Goal: Task Accomplishment & Management: Complete application form

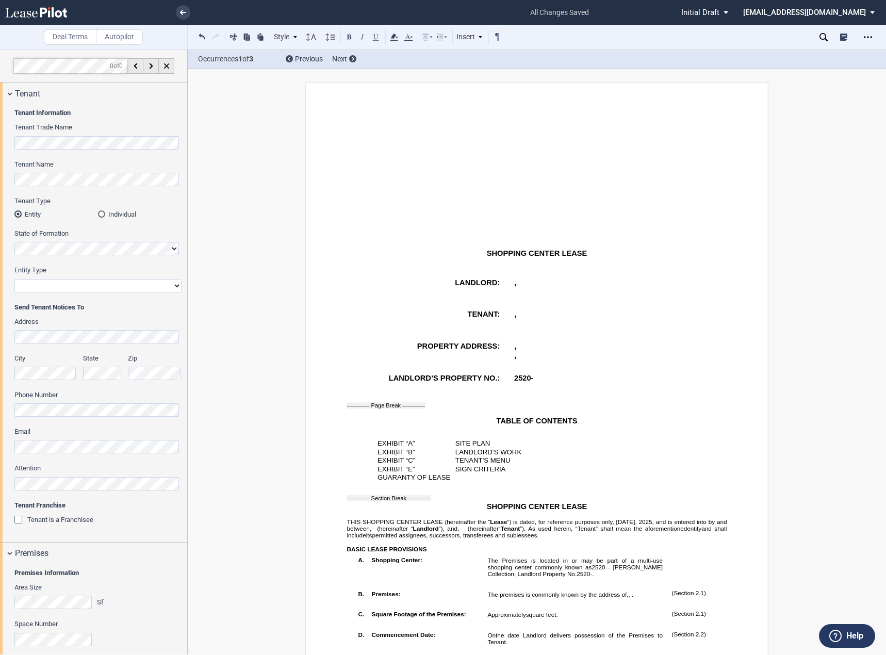
scroll to position [2241, 0]
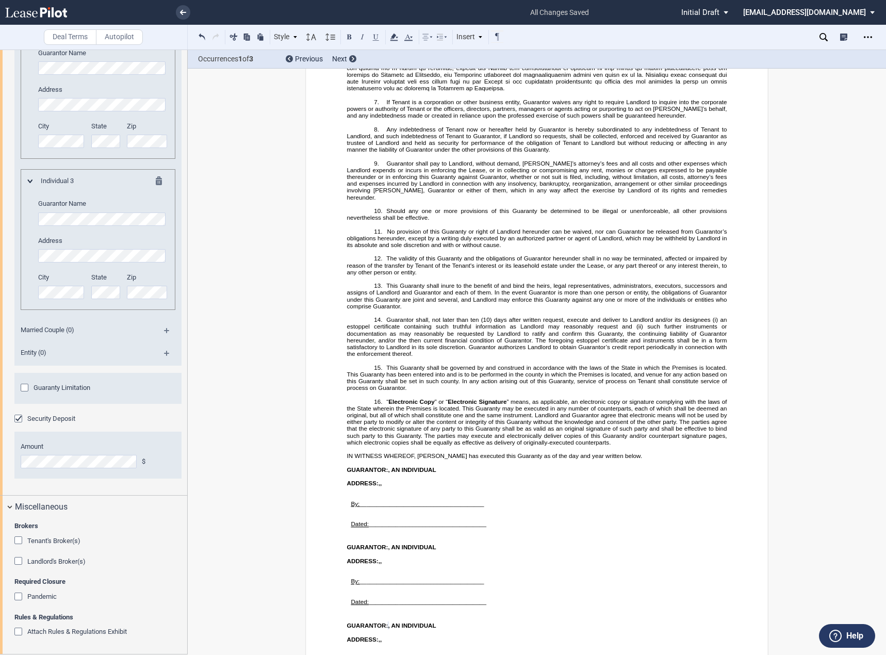
click at [408, 282] on span "This Guaranty shall inure to the benefit of and bind the heirs, legal represent…" at bounding box center [538, 295] width 382 height 27
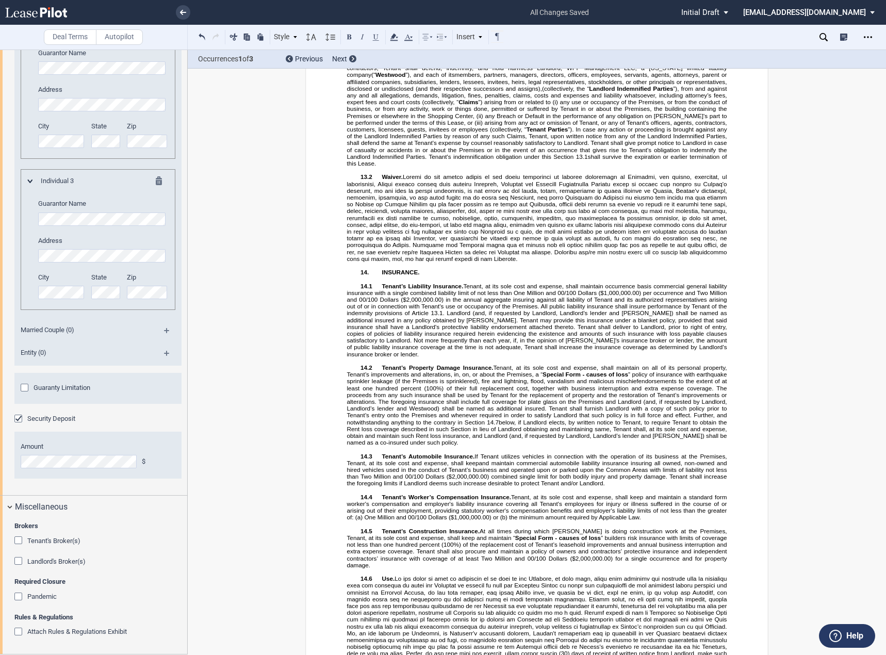
scroll to position [4794, 0]
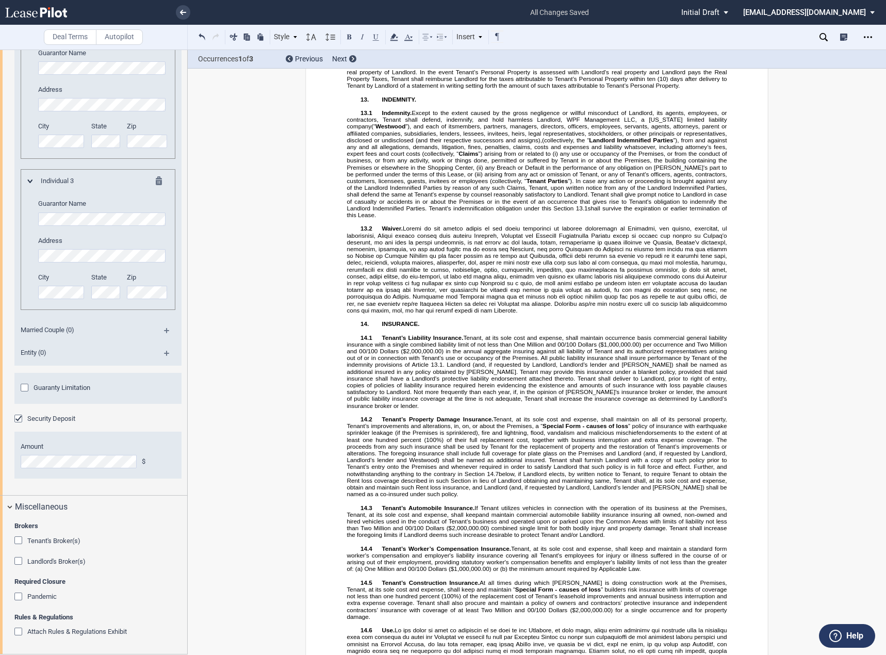
click at [58, 12] on icon at bounding box center [36, 12] width 62 height 10
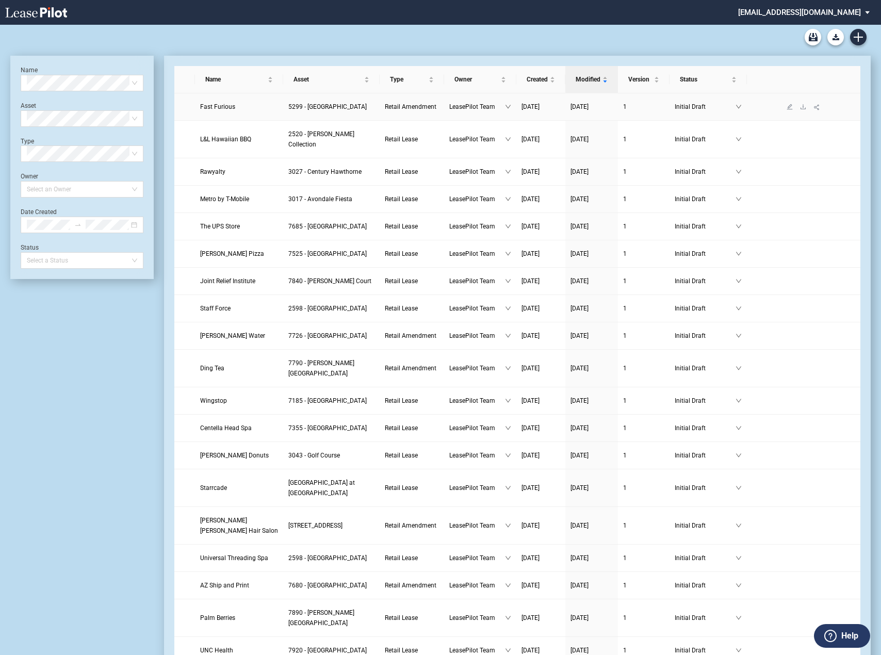
click at [222, 105] on span "Fast Furious" at bounding box center [217, 106] width 35 height 7
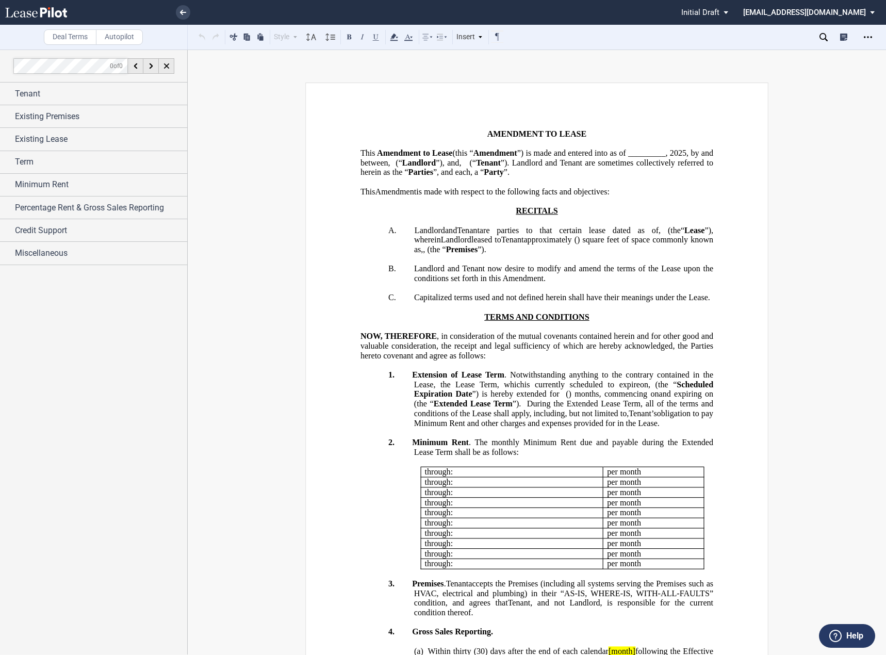
click at [629, 418] on span "Tenant’s" at bounding box center [643, 413] width 28 height 9
click at [517, 158] on span "”) is made and entered into as of _________," at bounding box center [592, 153] width 151 height 9
click at [481, 187] on p "﻿" at bounding box center [536, 182] width 353 height 10
click at [67, 97] on div "Tenant" at bounding box center [101, 94] width 172 height 12
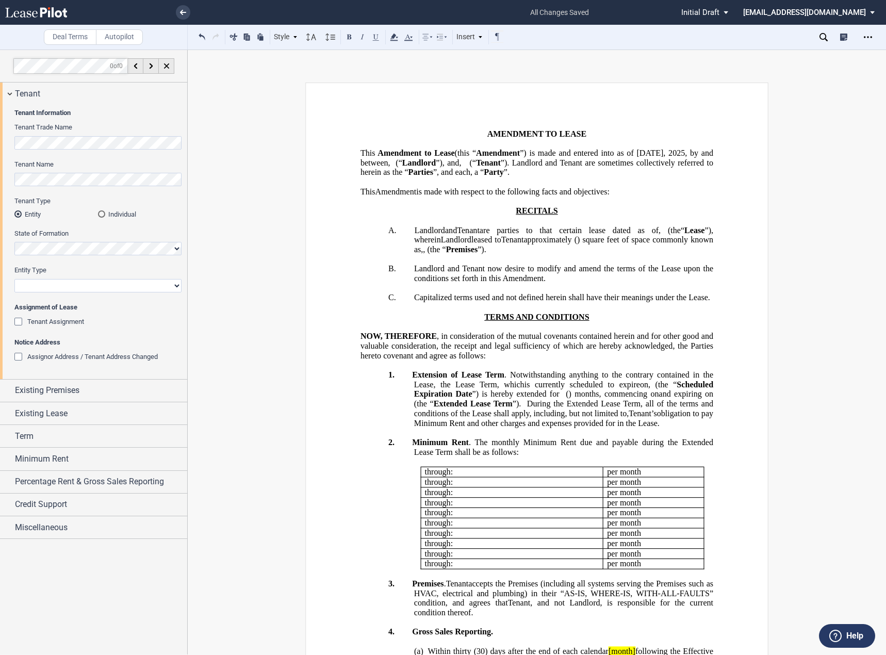
click at [518, 264] on p "﻿" at bounding box center [536, 259] width 353 height 10
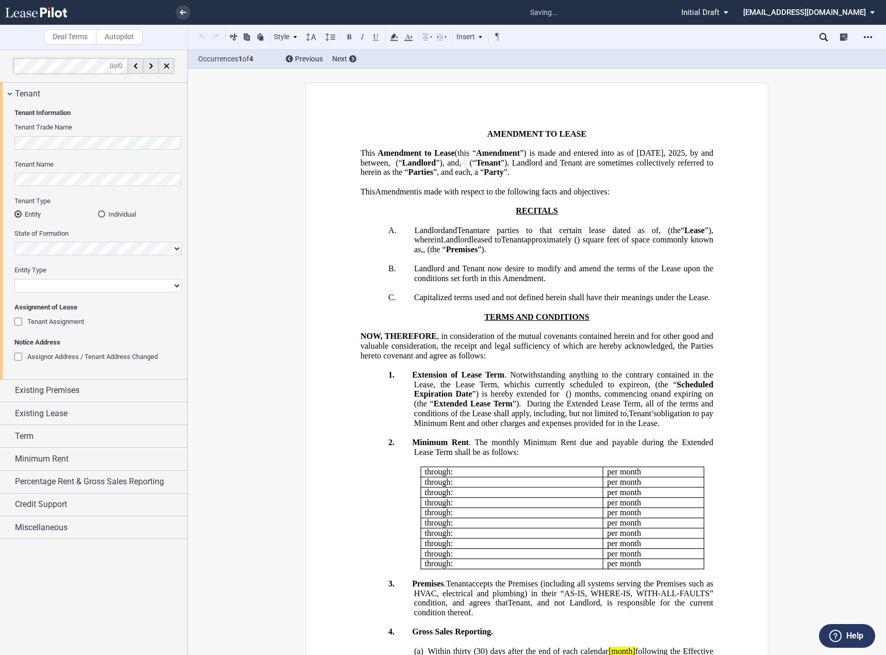
click at [68, 284] on select "Corporation Limited Liability Company General Partnership Limited Partnership O…" at bounding box center [97, 285] width 167 height 13
select select "corporation"
click at [14, 279] on select "Corporation Limited Liability Company General Partnership Limited Partnership O…" at bounding box center [97, 285] width 167 height 13
click at [50, 388] on span "Existing Premises" at bounding box center [47, 390] width 64 height 12
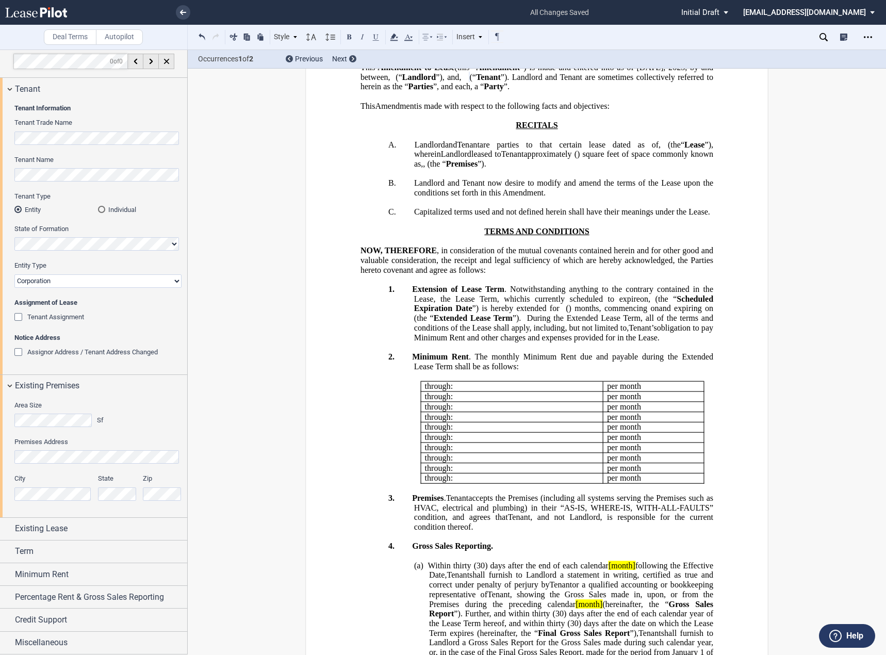
scroll to position [155, 0]
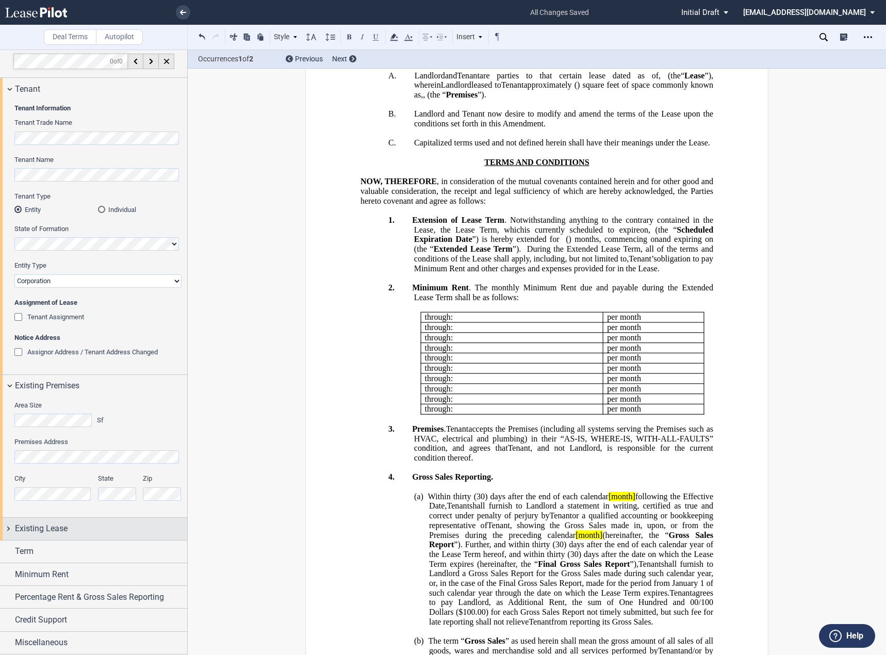
click at [37, 532] on span "Existing Lease" at bounding box center [41, 528] width 53 height 12
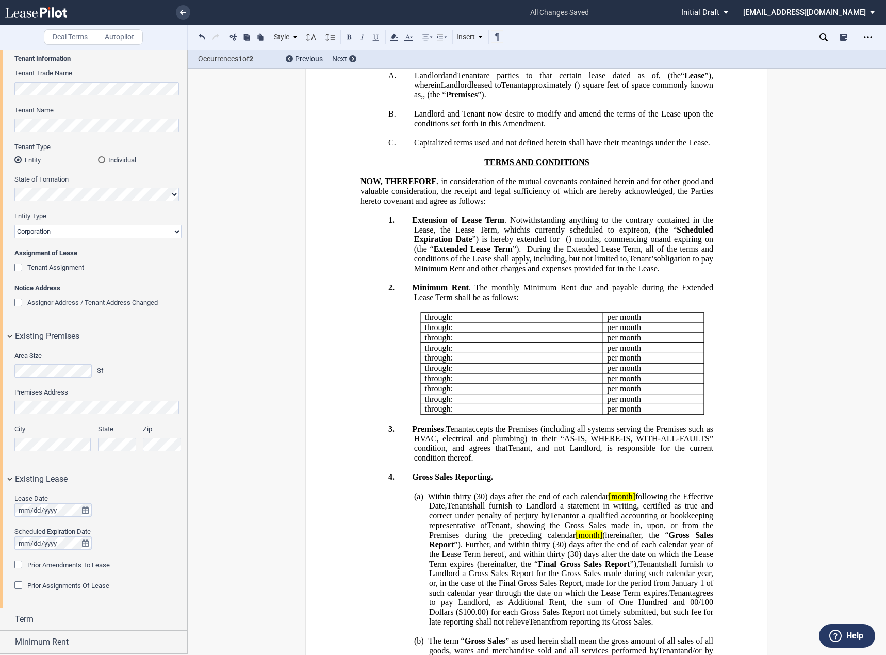
scroll to position [122, 0]
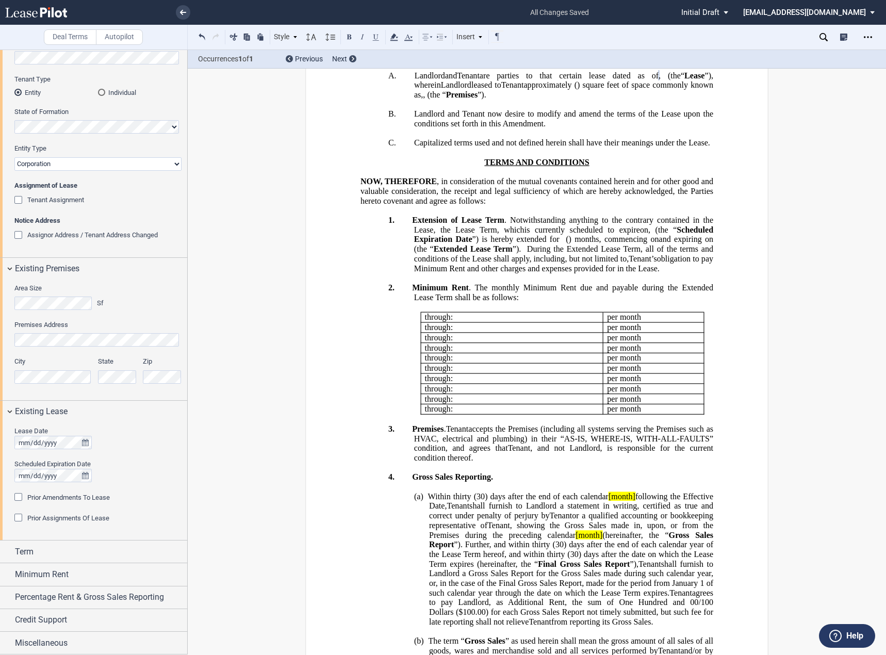
click at [80, 495] on span "Prior Amendments To Lease" at bounding box center [68, 497] width 83 height 8
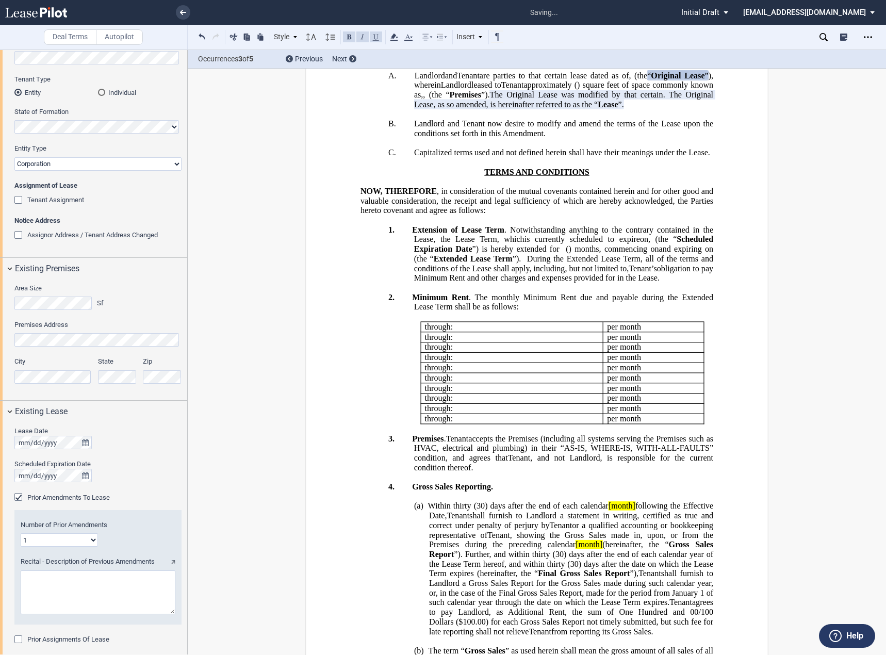
click at [55, 580] on textarea "Recital - Description of Previous Amendments" at bounding box center [98, 592] width 155 height 44
type textarea "First Amendment to Lease dated April 23, 2020"
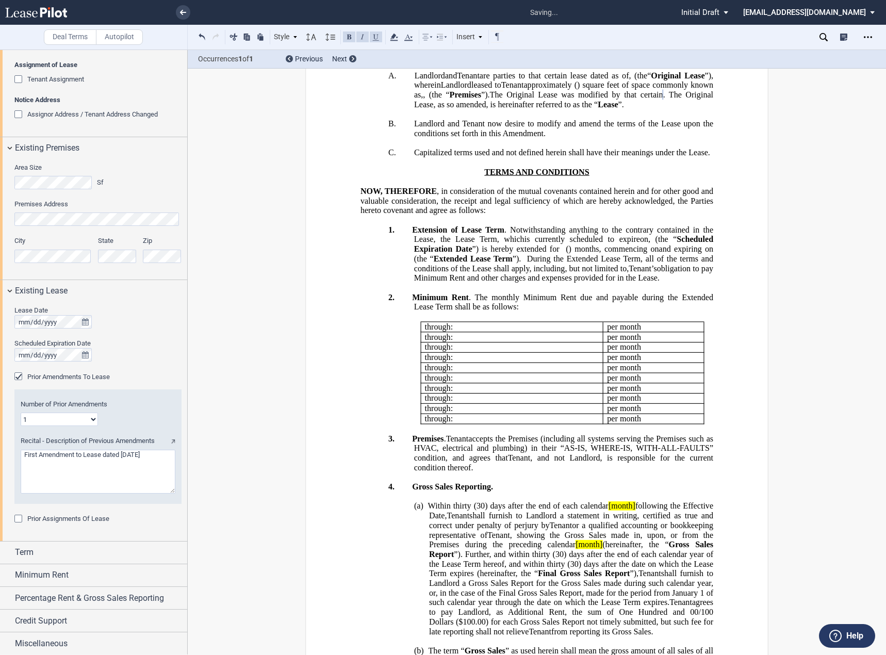
scroll to position [243, 0]
click at [42, 553] on div "Term" at bounding box center [101, 551] width 172 height 12
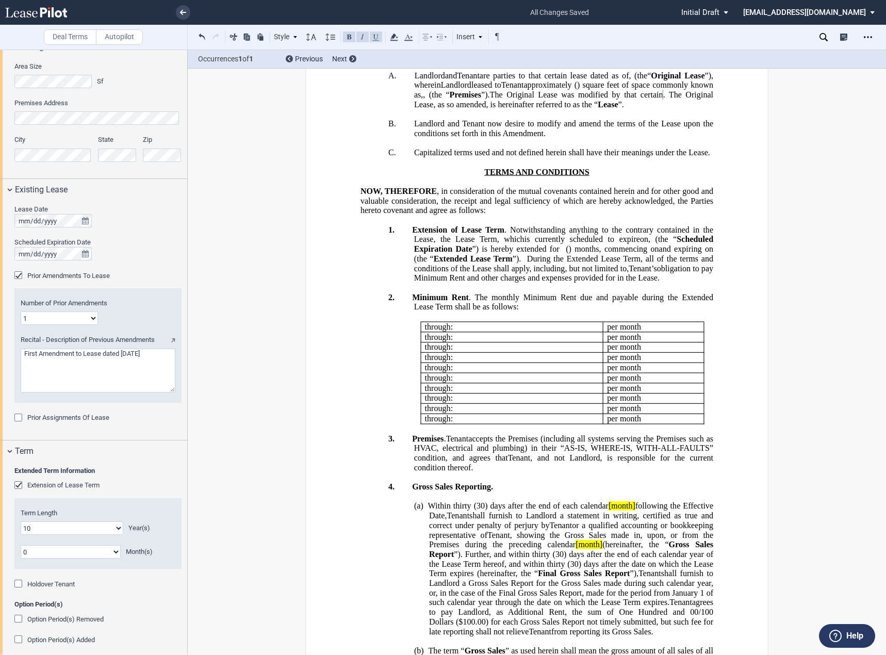
scroll to position [442, 0]
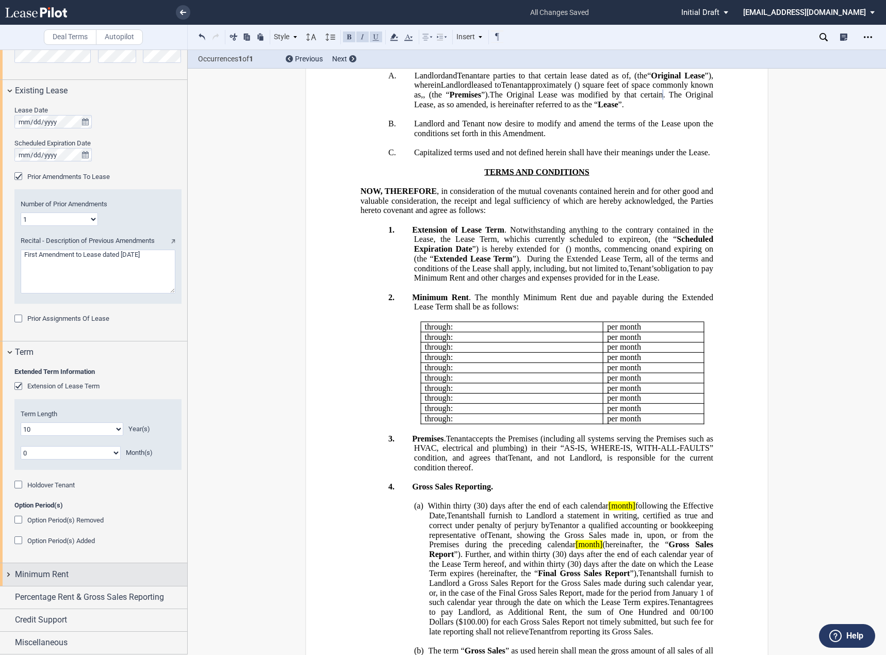
click at [67, 575] on span "Minimum Rent" at bounding box center [42, 574] width 54 height 12
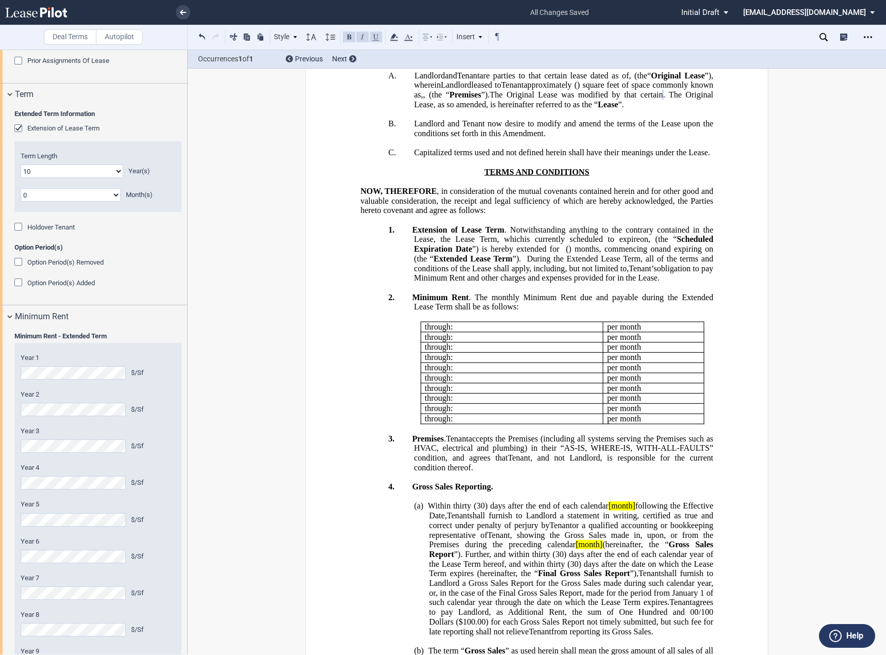
scroll to position [872, 0]
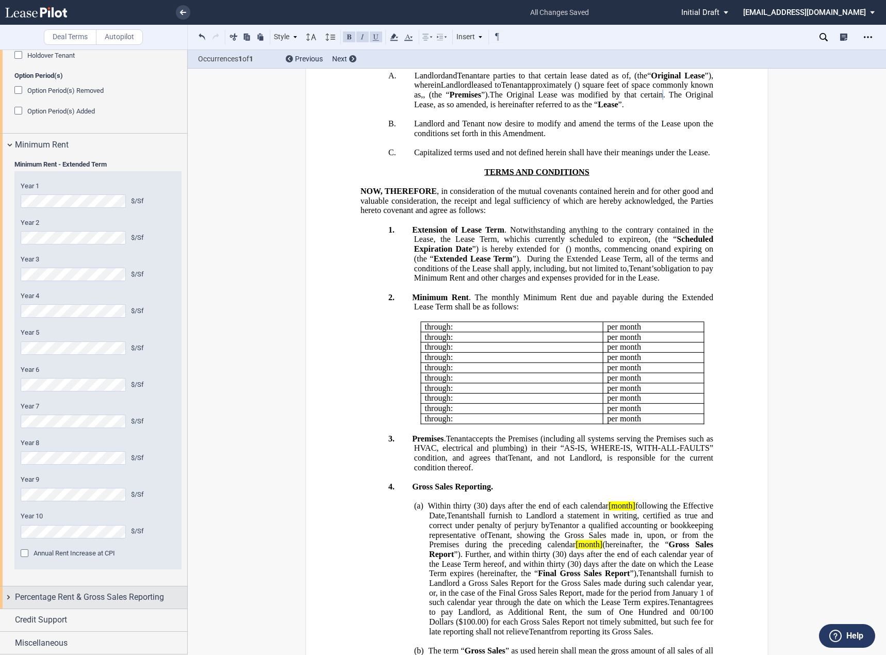
click at [68, 601] on span "Percentage Rent & Gross Sales Reporting" at bounding box center [89, 597] width 149 height 12
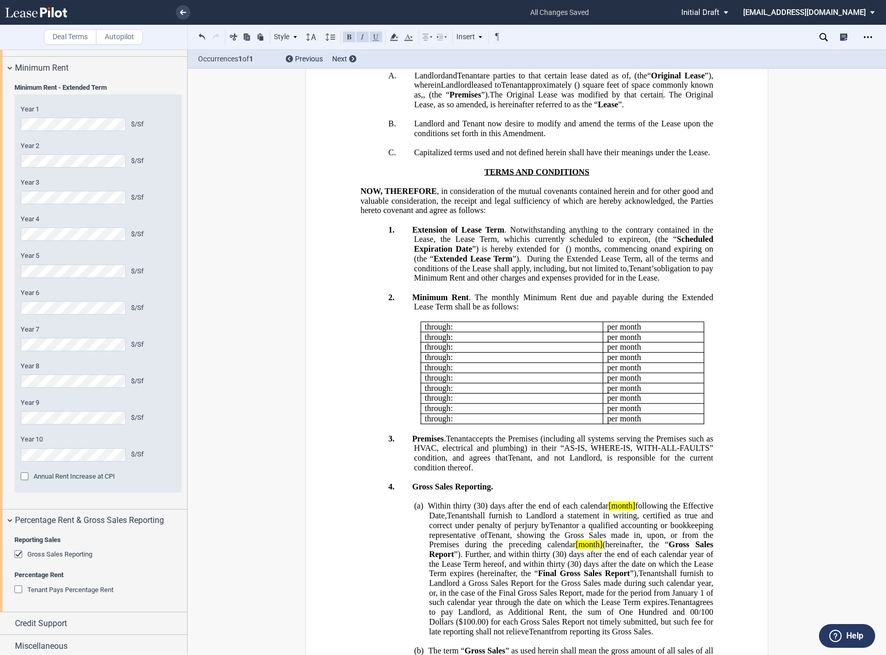
scroll to position [952, 0]
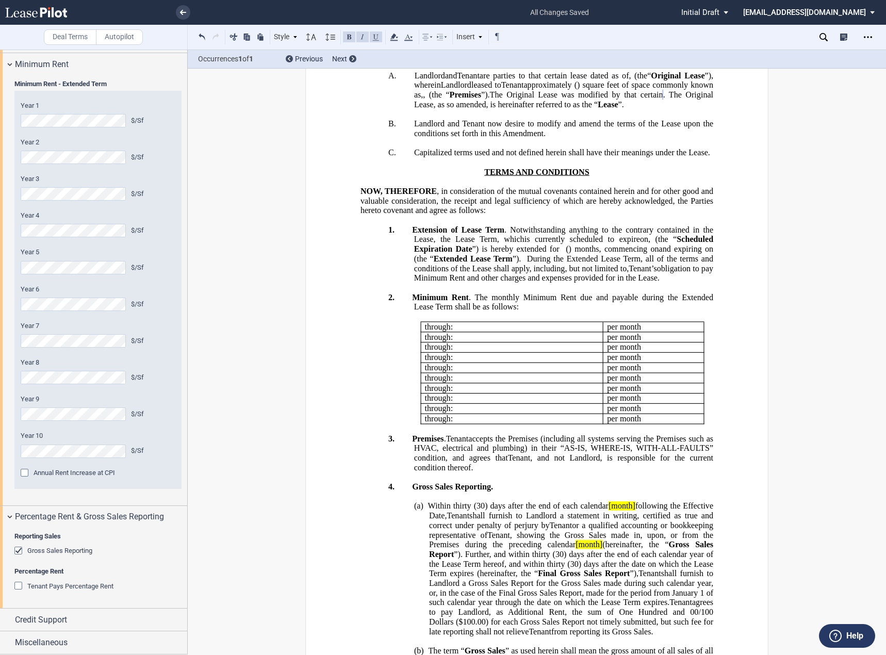
click at [19, 552] on div "Gross Sales Reporting" at bounding box center [19, 552] width 10 height 10
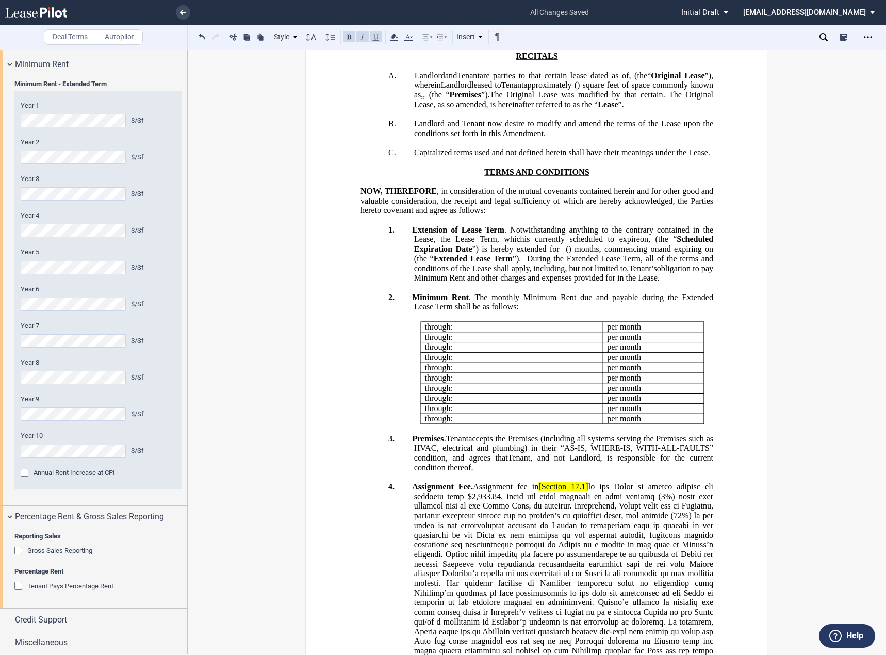
scroll to position [361, 0]
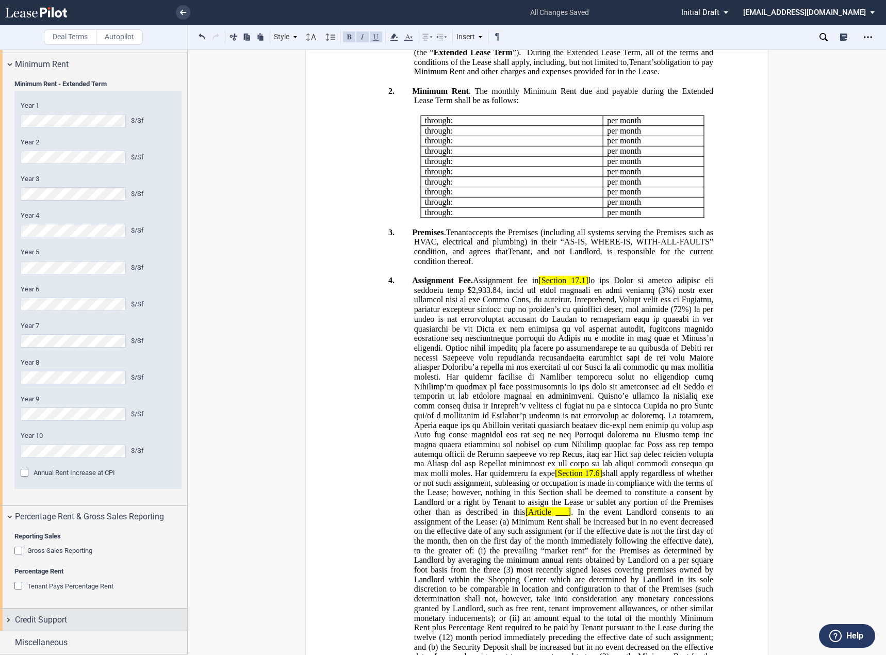
click at [91, 618] on div "Credit Support" at bounding box center [101, 620] width 172 height 12
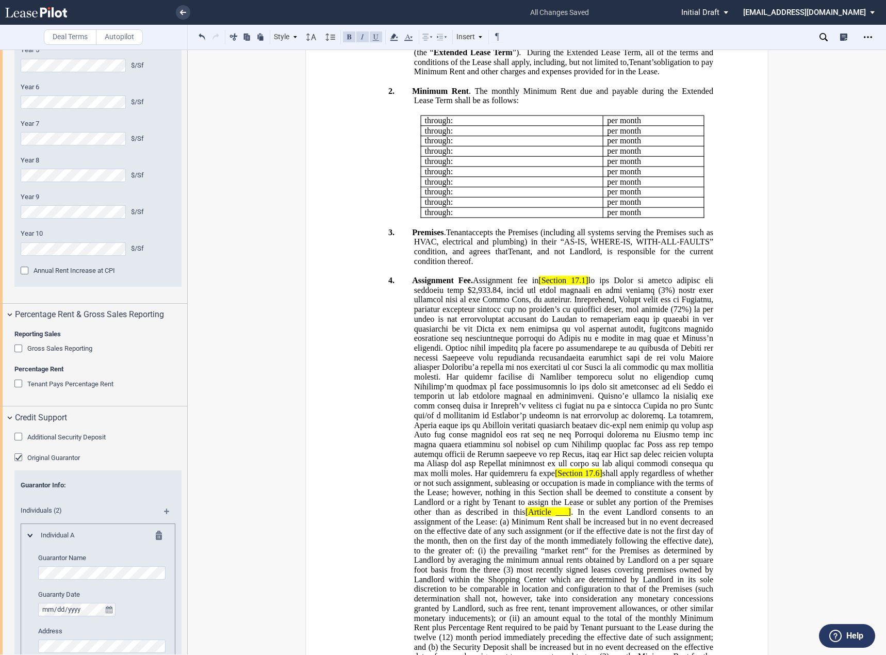
scroll to position [1504, 0]
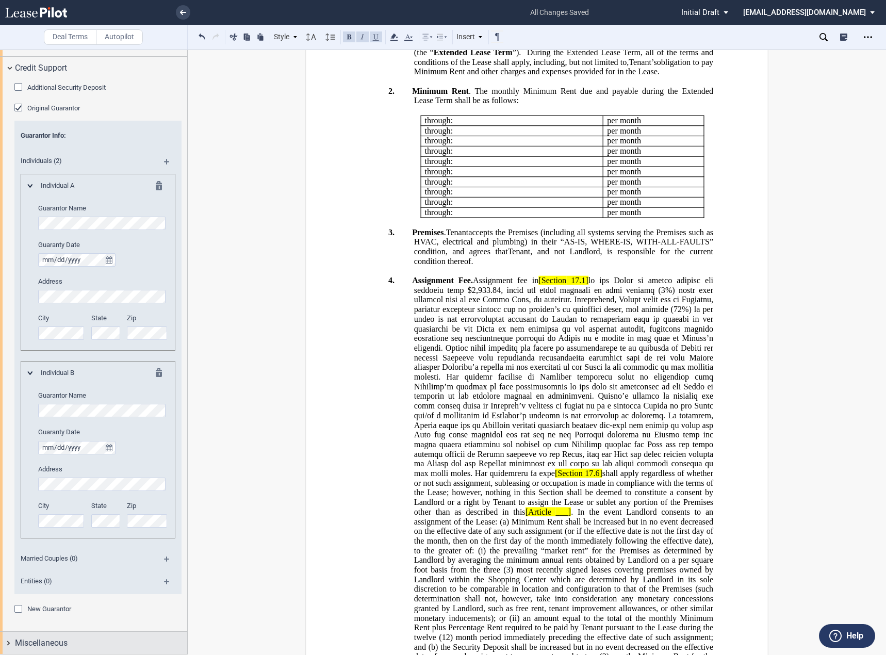
click at [62, 638] on span "Miscellaneous" at bounding box center [41, 643] width 53 height 12
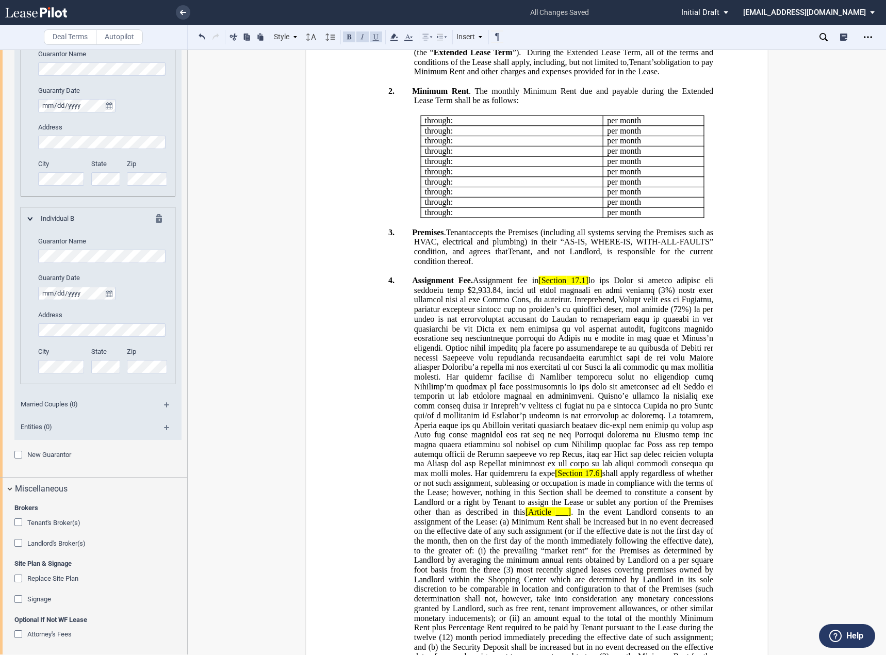
scroll to position [1661, 0]
click at [563, 285] on span "[Section" at bounding box center [552, 280] width 28 height 9
click at [587, 285] on span "17.1]" at bounding box center [578, 280] width 18 height 9
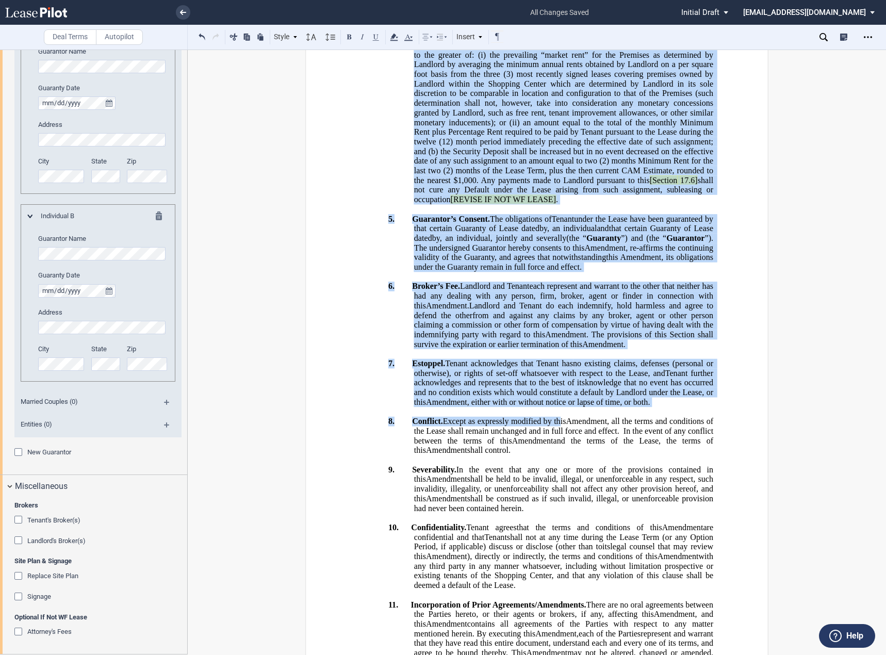
scroll to position [983, 0]
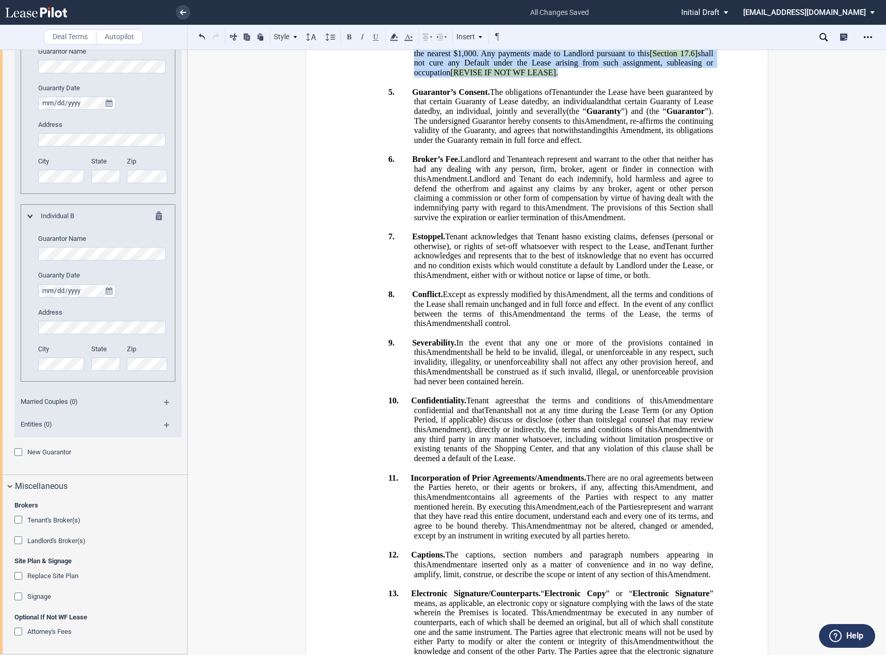
drag, startPoint x: 615, startPoint y: 439, endPoint x: 588, endPoint y: 308, distance: 133.6
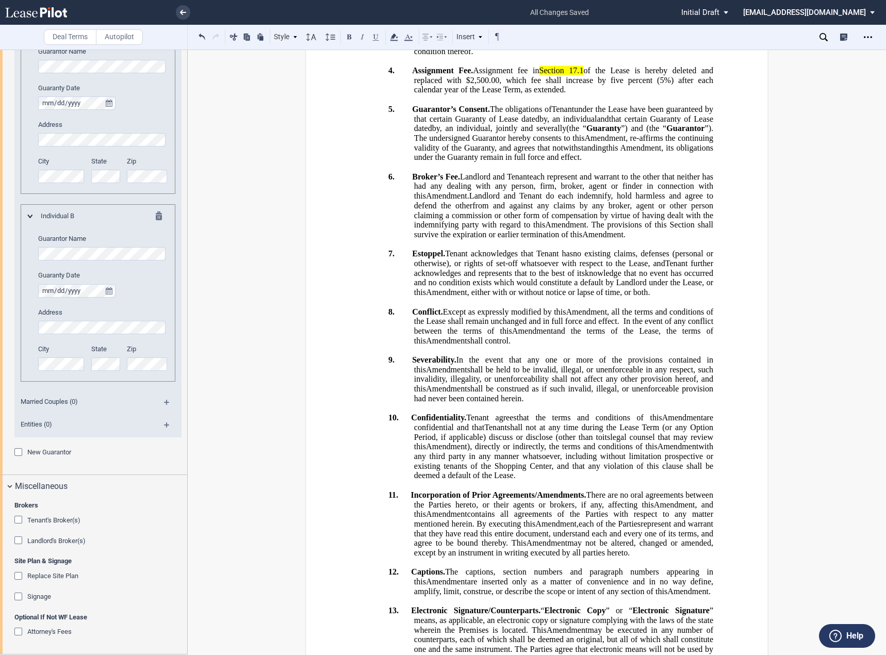
scroll to position [1558, 0]
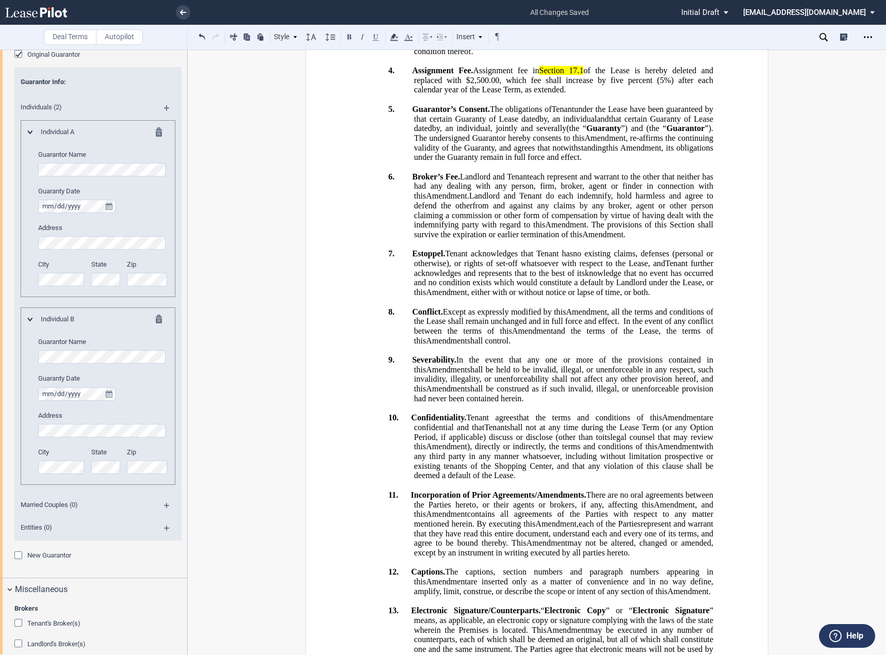
click at [164, 506] on md-icon at bounding box center [171, 509] width 14 height 12
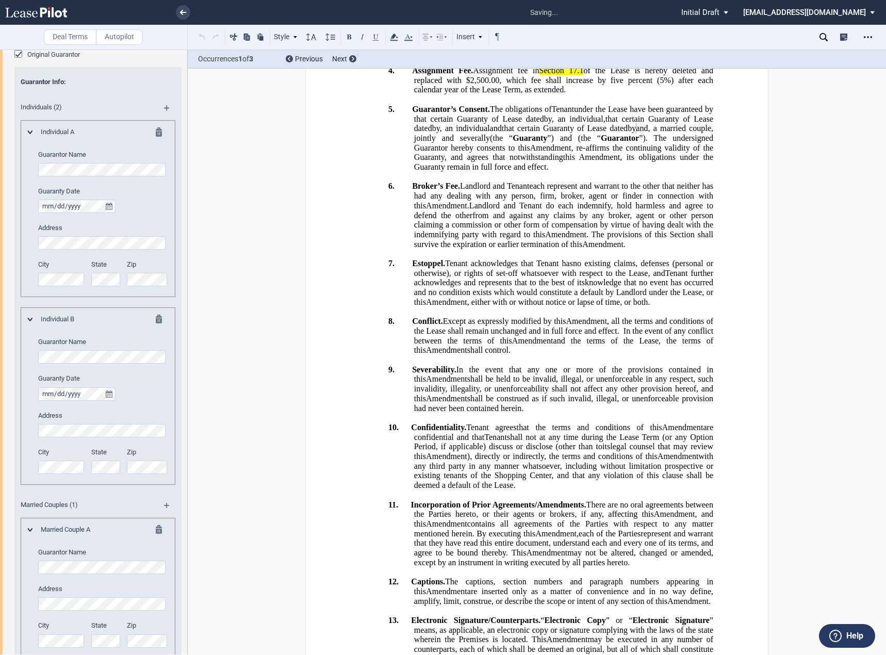
click at [156, 131] on md-icon at bounding box center [162, 133] width 12 height 12
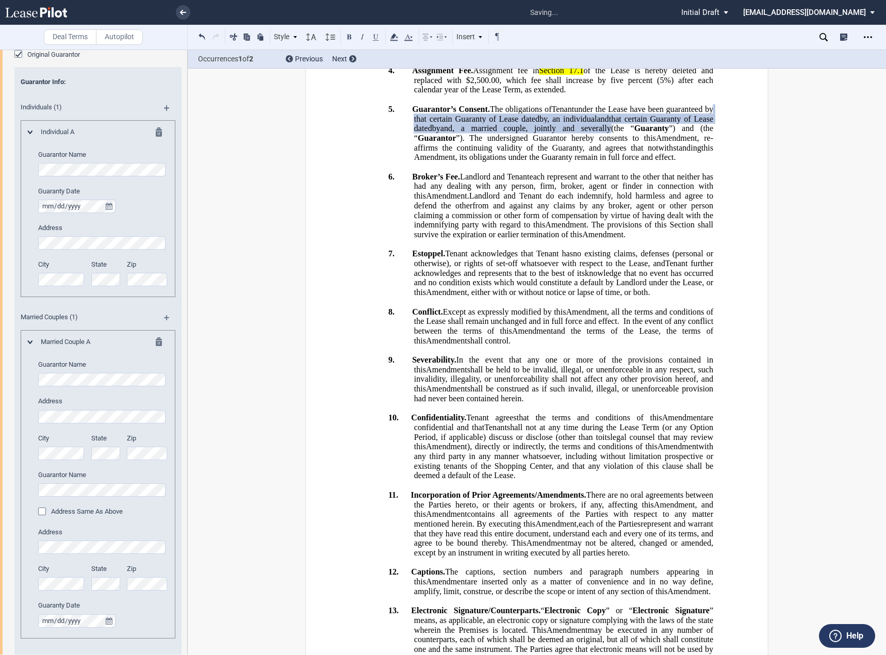
click at [39, 512] on div "Address Same As Above" at bounding box center [43, 512] width 10 height 10
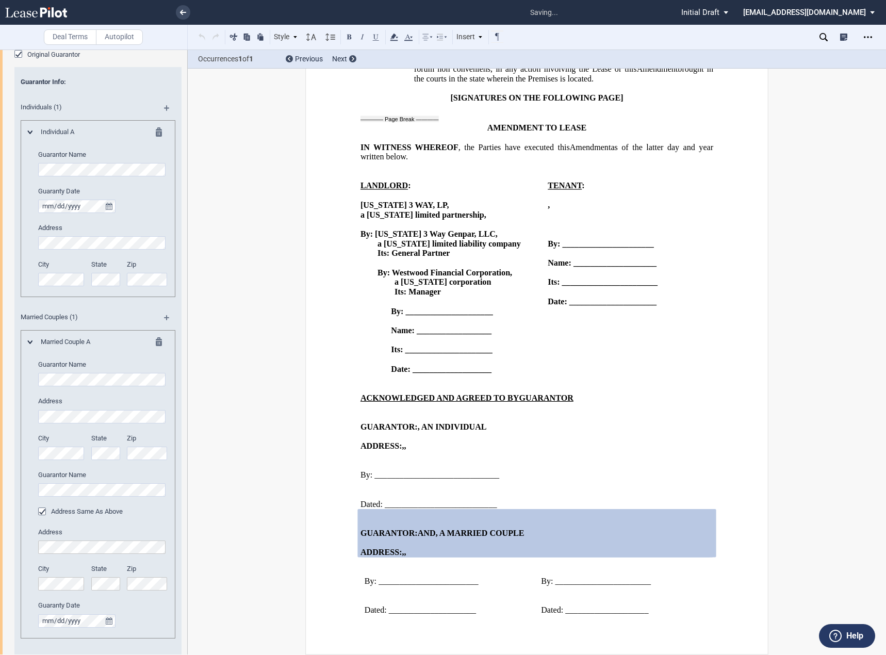
scroll to position [1653, 0]
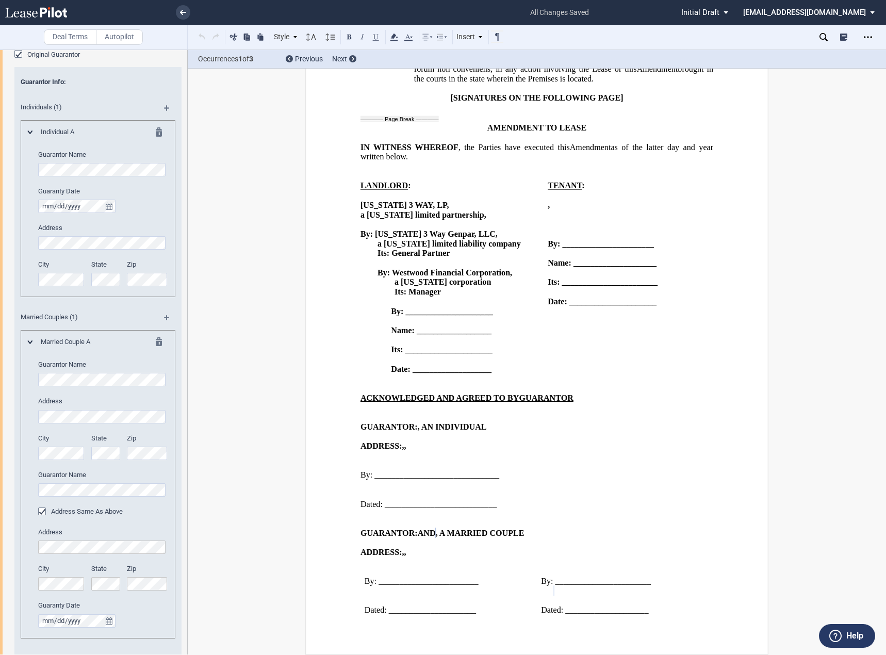
click at [158, 130] on md-icon at bounding box center [162, 133] width 12 height 12
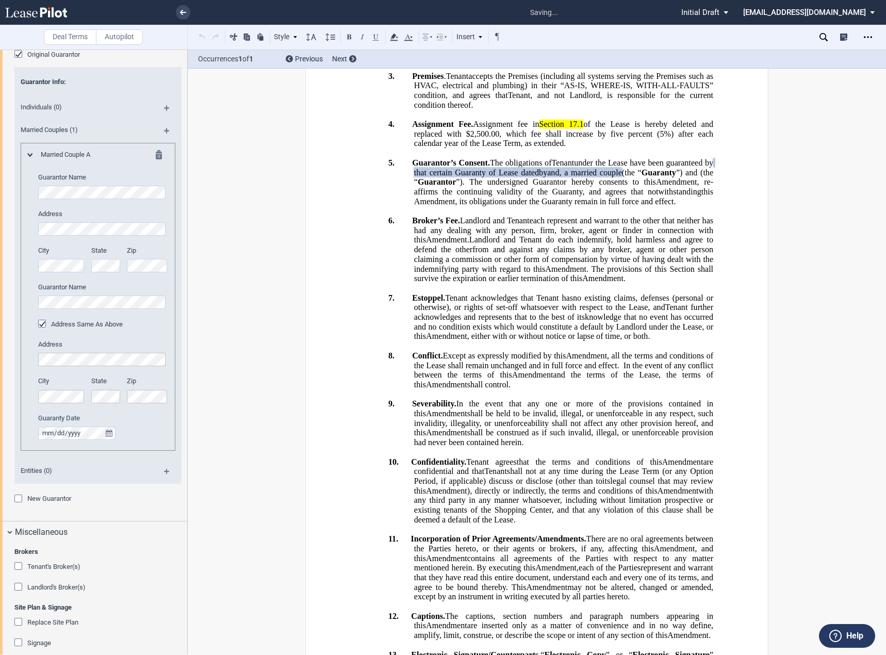
scroll to position [517, 0]
click at [559, 206] on span ", its obligations under the Guaranty remain in full force and effect." at bounding box center [565, 200] width 221 height 9
click at [622, 177] on span "(the “" at bounding box center [632, 172] width 20 height 9
click at [597, 177] on span "that certain Guaranty of Lease dated by and , a married couple" at bounding box center [518, 172] width 208 height 9
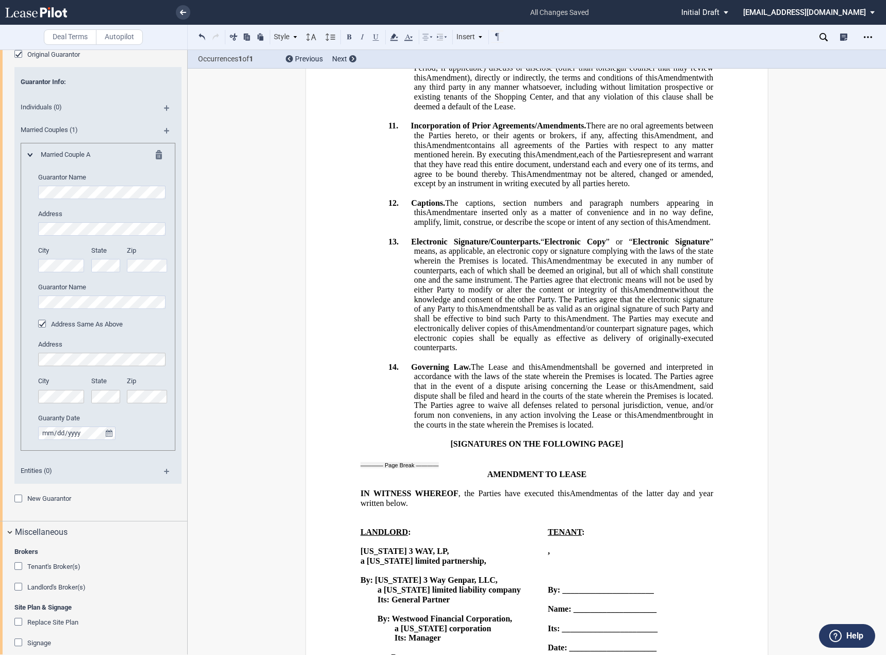
scroll to position [1524, 0]
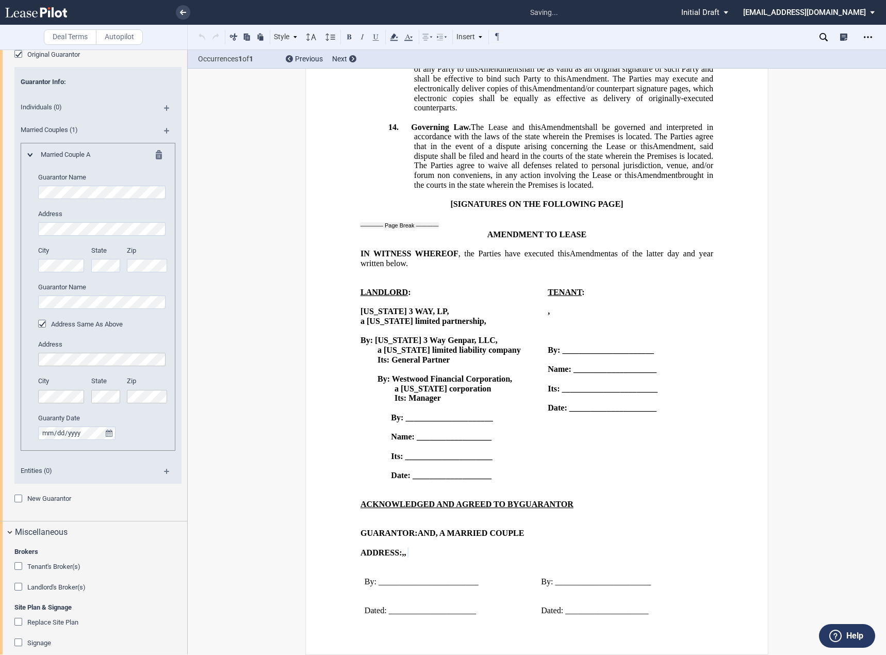
click at [423, 461] on p at bounding box center [469, 466] width 157 height 10
click at [685, 428] on td "TENANT : ﻿ ﻿ ﻿ , ﻿ ﻿ ﻿ ﻿ ﻿ ﻿ AN INDIVIDUAL ﻿ ﻿ By: ______________________ ﻿ Nam…" at bounding box center [631, 388] width 166 height 203
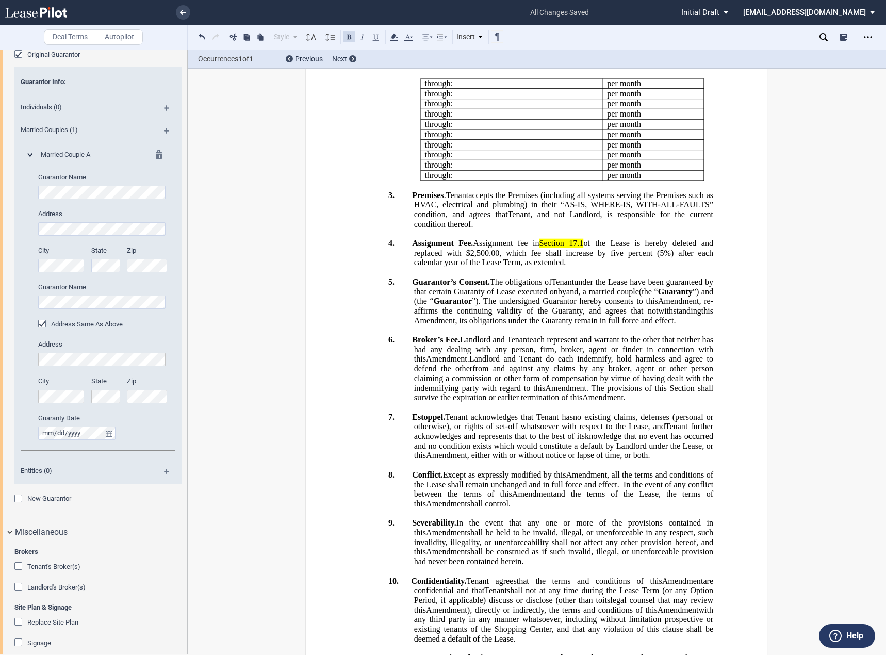
scroll to position [413, 0]
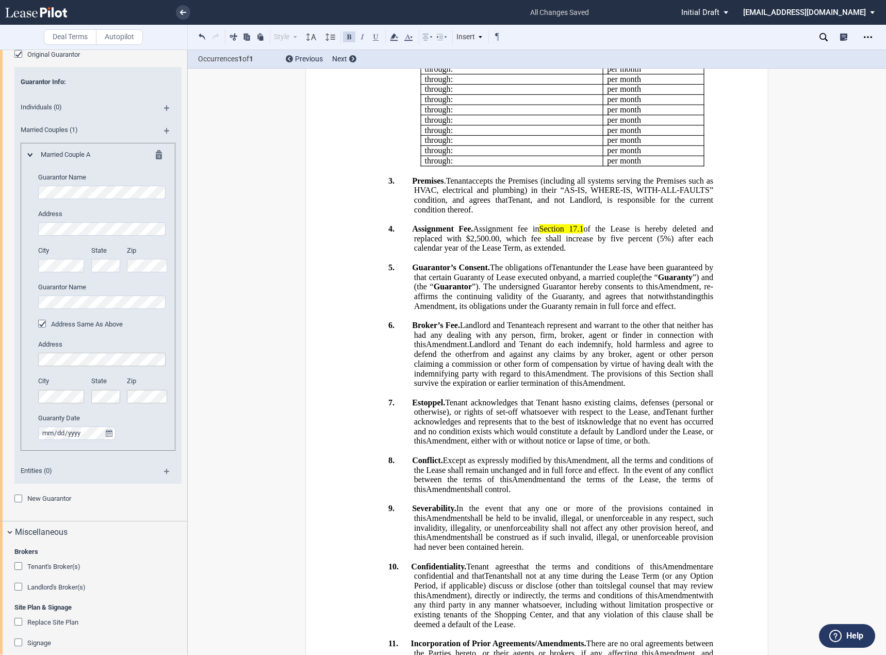
click at [551, 214] on span ", and not Landlord, is responsible for the current condition thereof." at bounding box center [564, 204] width 301 height 19
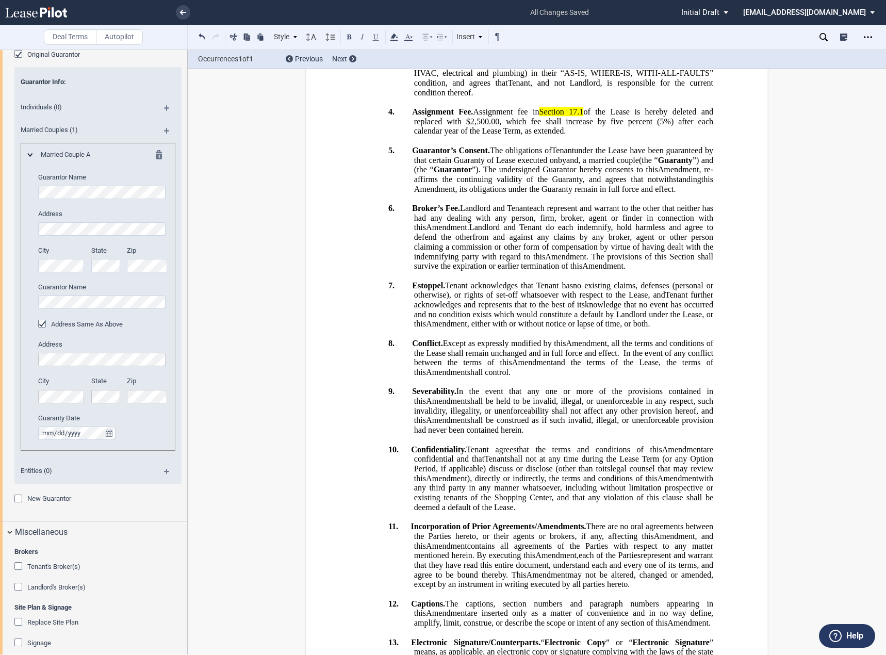
scroll to position [1524, 0]
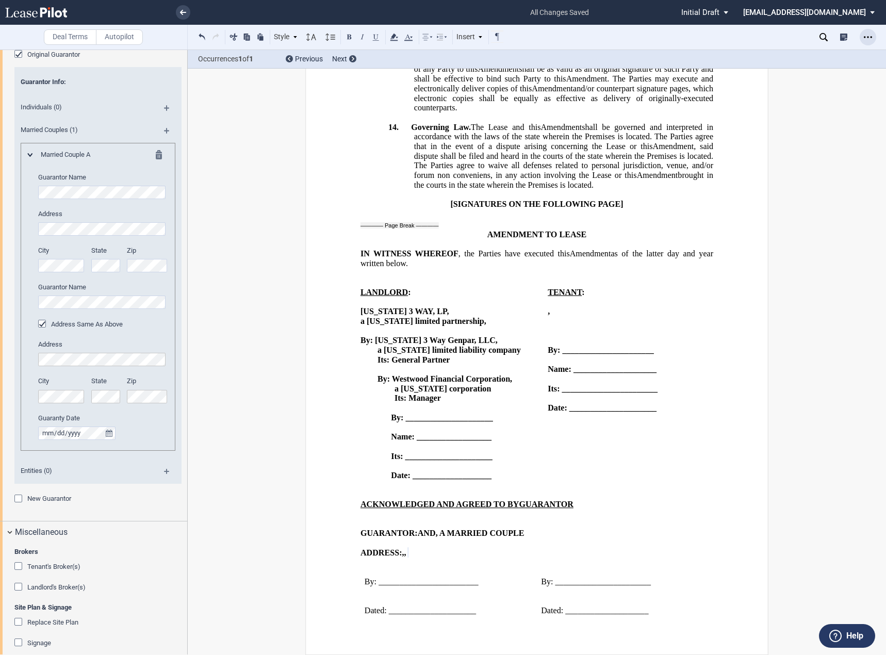
click at [871, 37] on use "Open Lease options menu" at bounding box center [868, 37] width 8 height 2
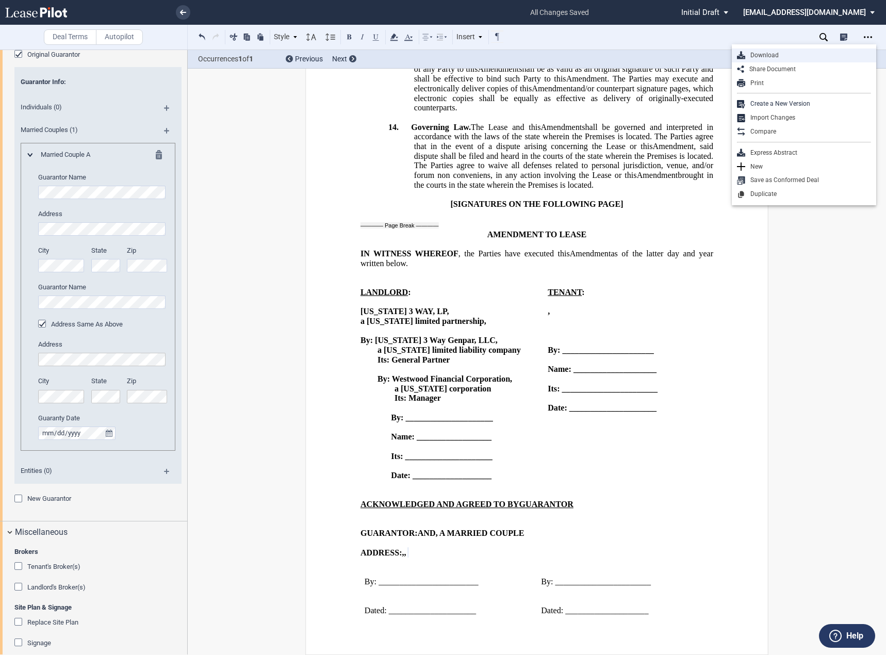
click at [761, 54] on div "Download" at bounding box center [808, 55] width 126 height 9
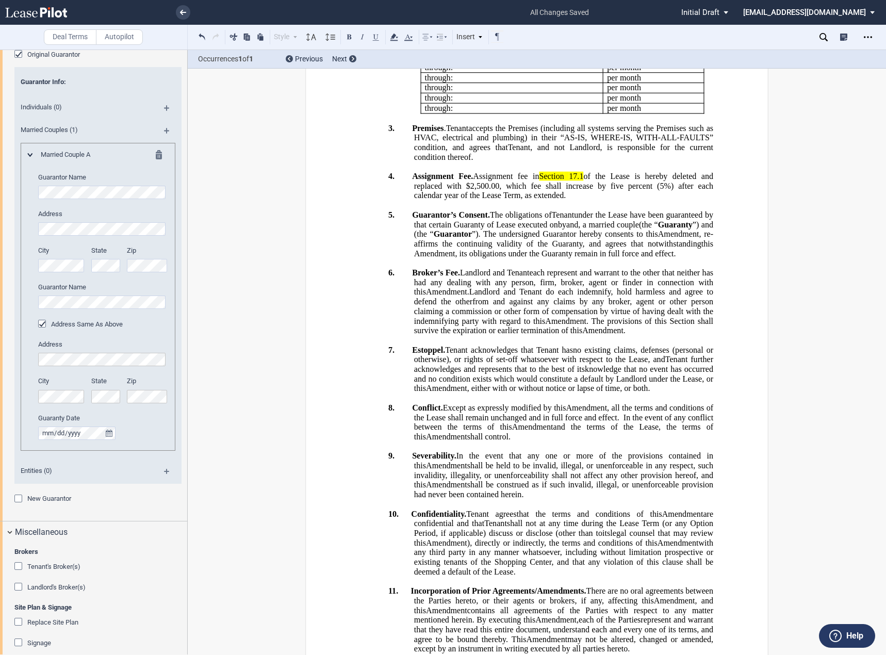
scroll to position [0, 0]
